Goal: Task Accomplishment & Management: Use online tool/utility

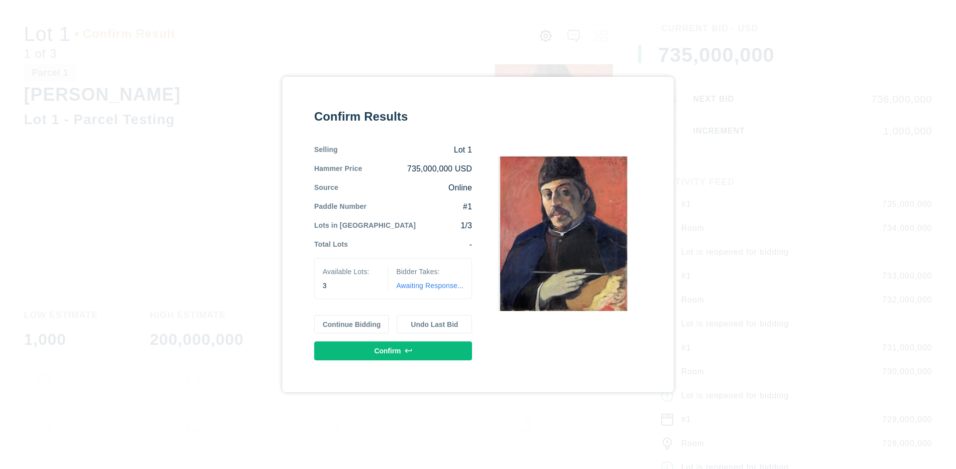
click at [352, 324] on button "Continue Bidding" at bounding box center [351, 324] width 75 height 19
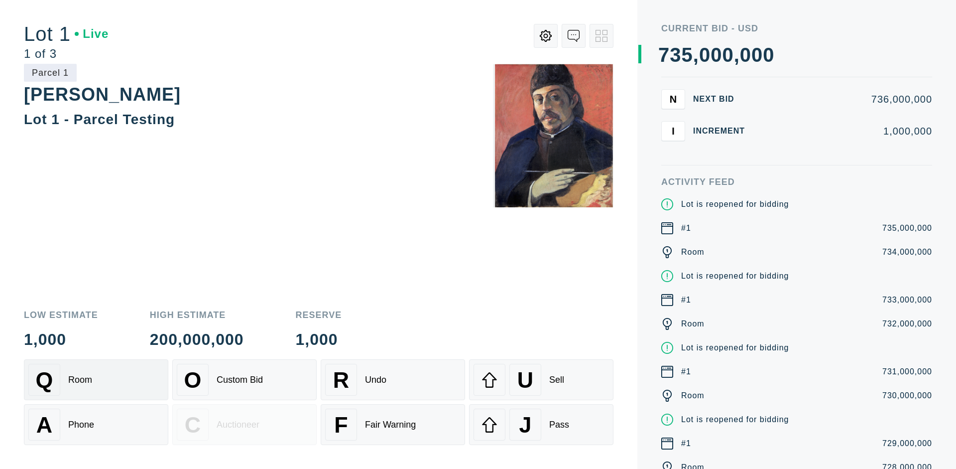
click at [96, 380] on div "Q Room" at bounding box center [95, 380] width 135 height 32
